Goal: Task Accomplishment & Management: Use online tool/utility

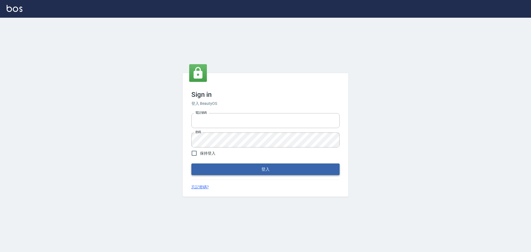
type input "0975350191"
click at [238, 172] on button "登入" at bounding box center [265, 170] width 148 height 12
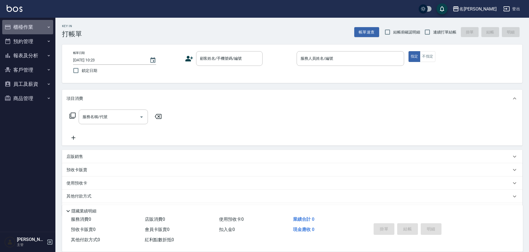
click at [32, 28] on button "櫃檯作業" at bounding box center [27, 27] width 51 height 14
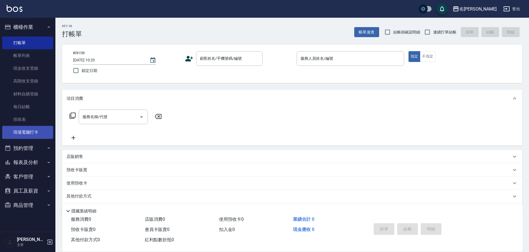
click at [35, 126] on link "現場電腦打卡" at bounding box center [27, 132] width 51 height 13
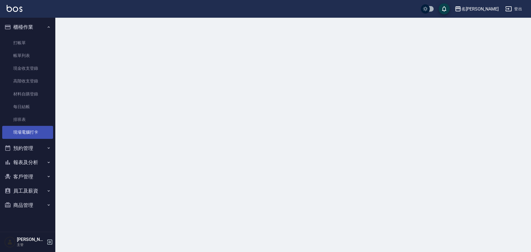
click at [35, 127] on link "現場電腦打卡" at bounding box center [27, 132] width 51 height 13
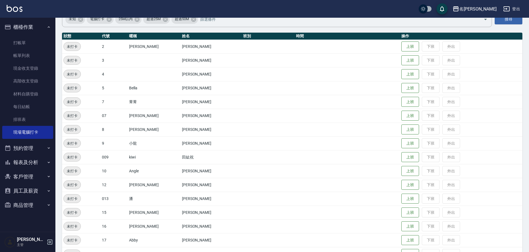
scroll to position [111, 0]
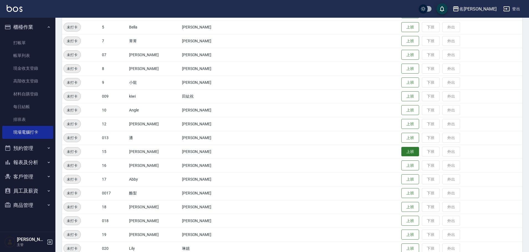
click at [401, 153] on button "上班" at bounding box center [410, 152] width 18 height 10
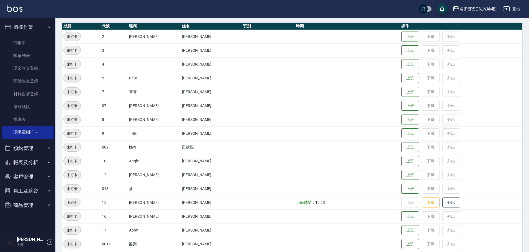
scroll to position [55, 0]
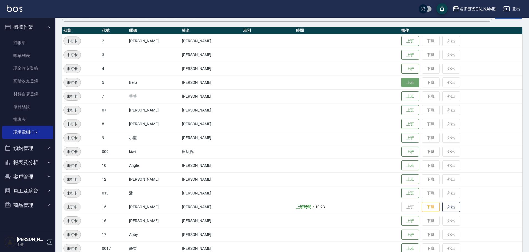
click at [401, 85] on button "上班" at bounding box center [410, 83] width 18 height 10
click at [274, 77] on td at bounding box center [268, 83] width 53 height 14
click at [401, 182] on button "上班" at bounding box center [410, 180] width 18 height 10
